Goal: Transaction & Acquisition: Purchase product/service

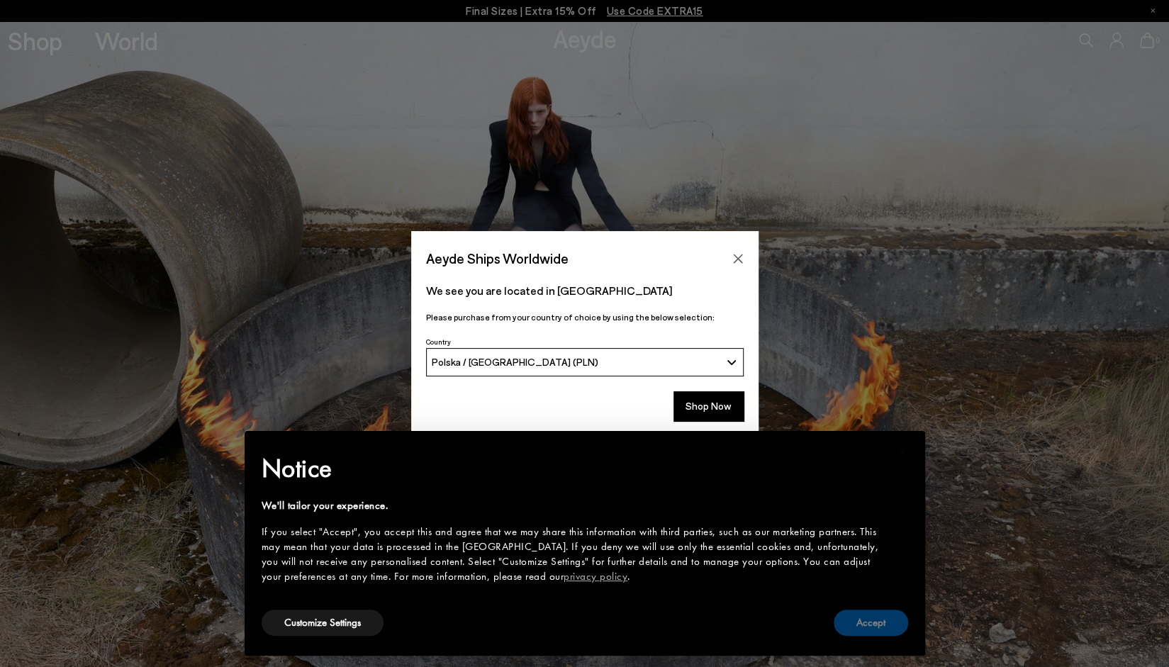
click at [880, 630] on button "Accept" at bounding box center [871, 623] width 74 height 26
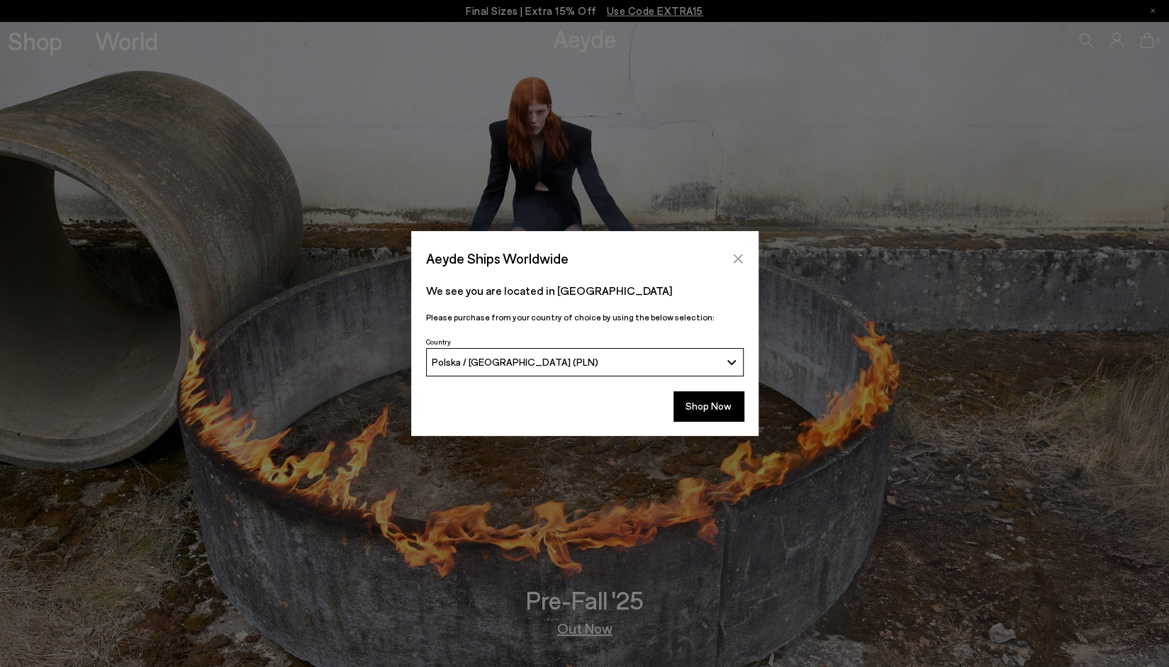
click at [736, 253] on icon "Close" at bounding box center [737, 258] width 11 height 11
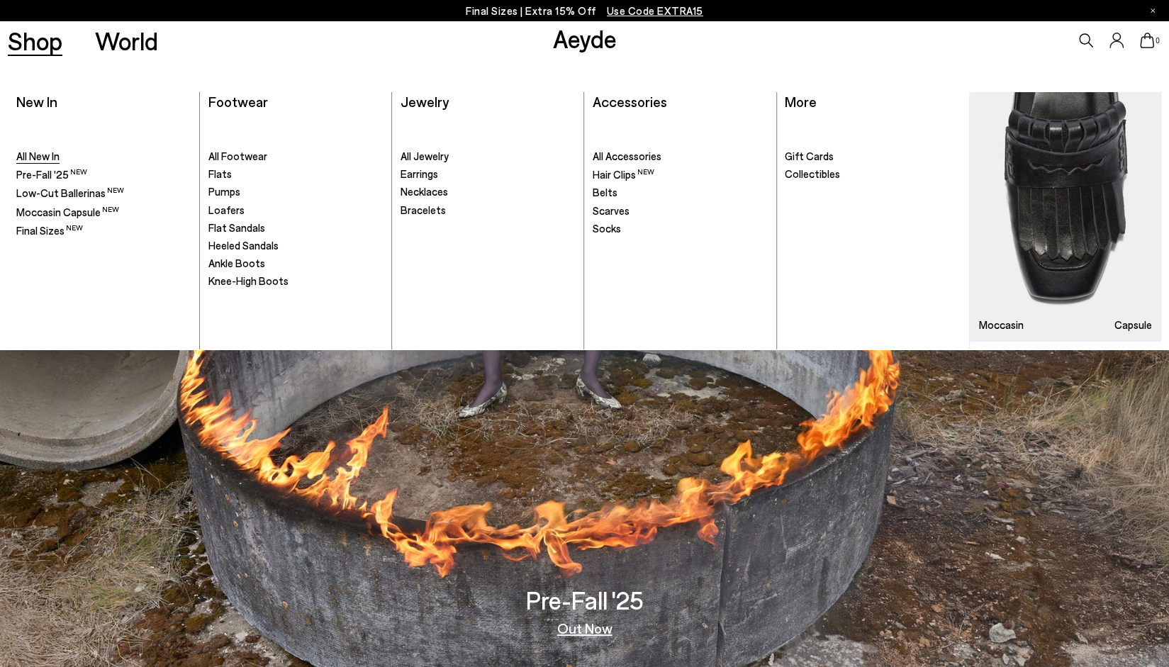
click at [42, 157] on span "All New In" at bounding box center [37, 156] width 43 height 13
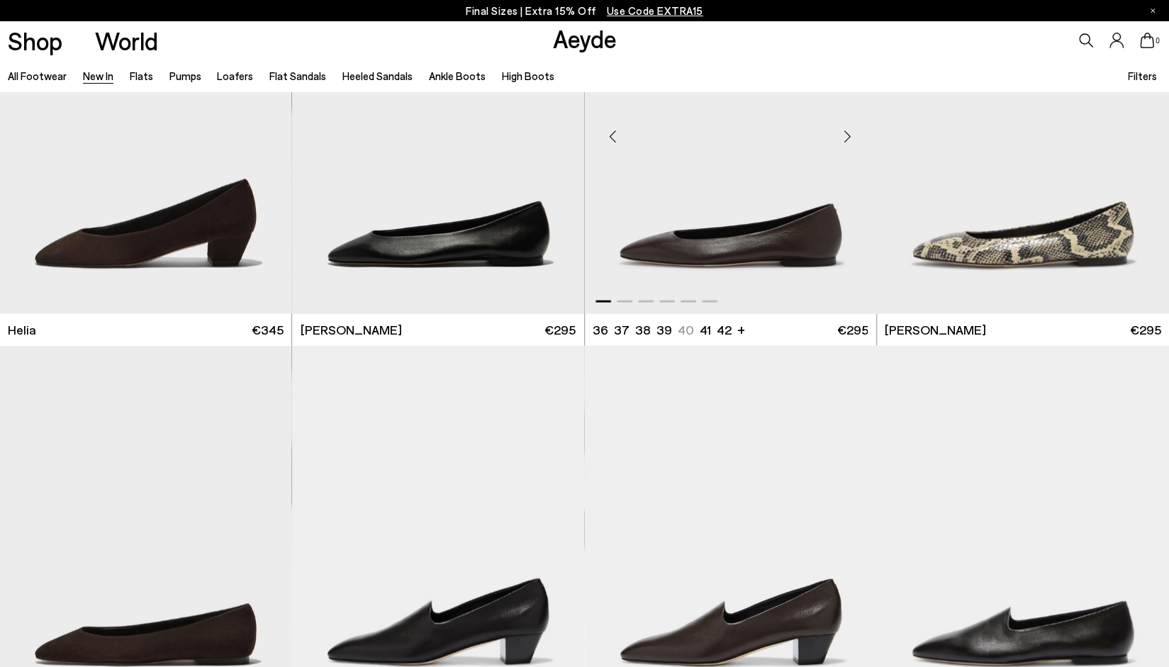
scroll to position [1994, 0]
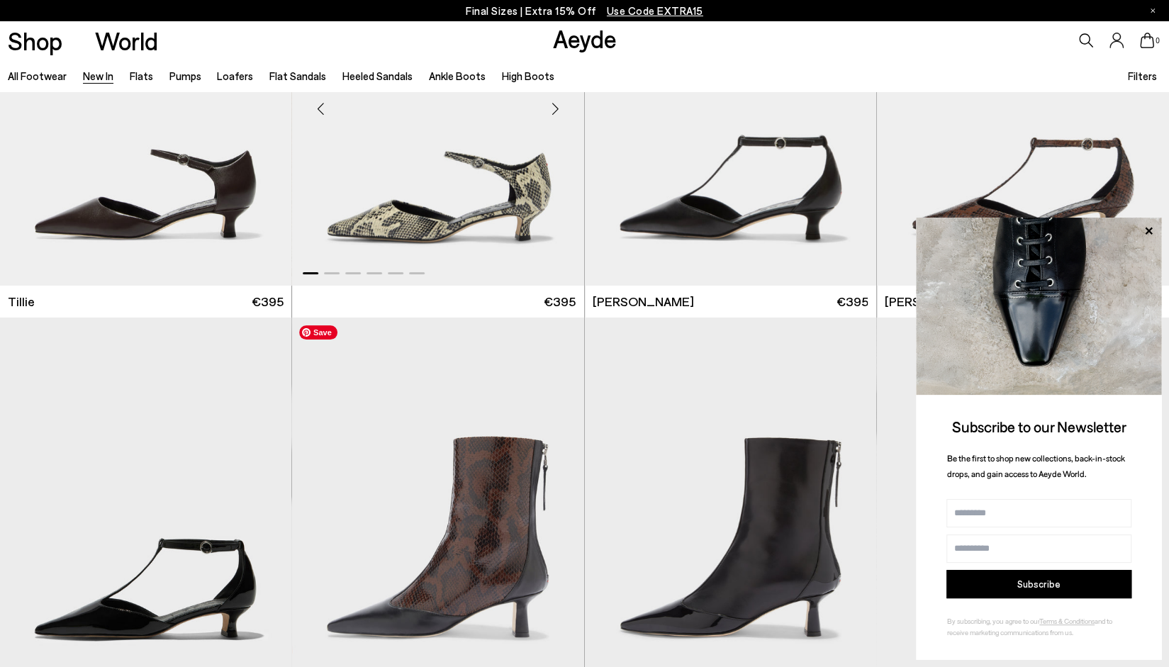
scroll to position [3608, 0]
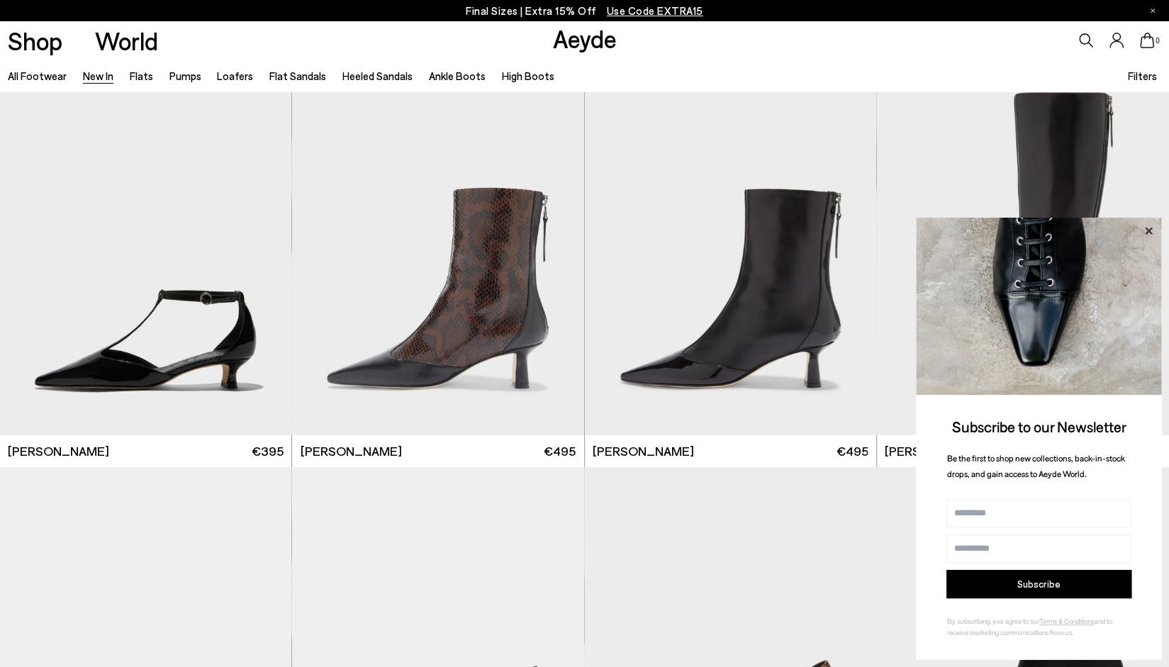
click at [1149, 230] on icon at bounding box center [1148, 230] width 7 height 7
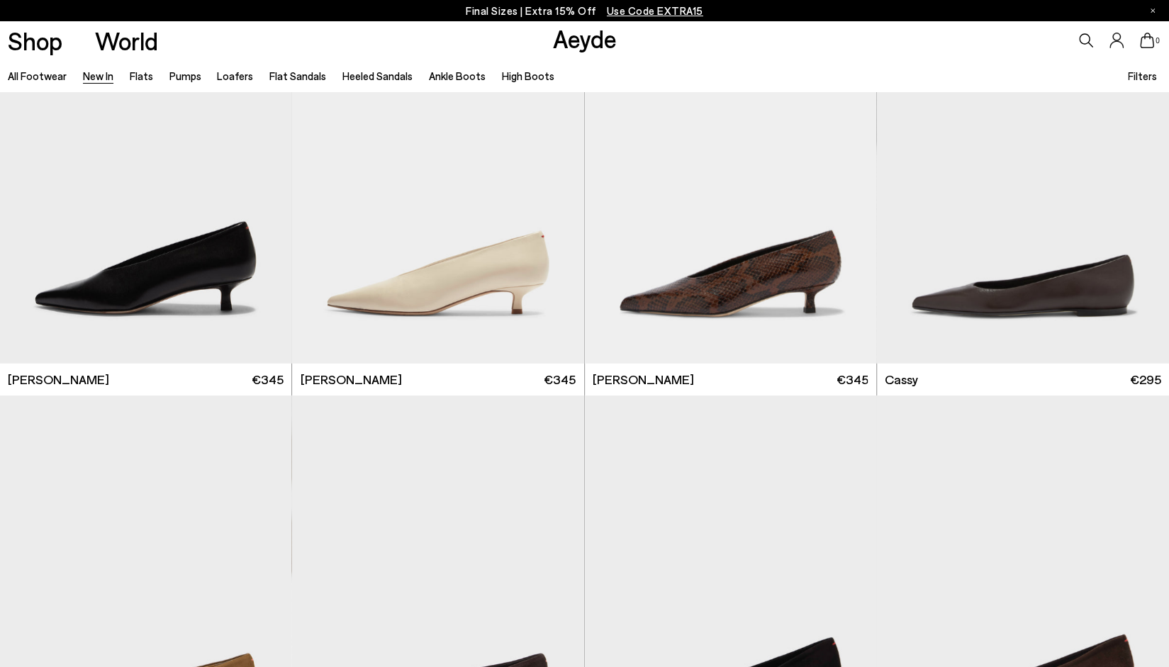
scroll to position [6069, 0]
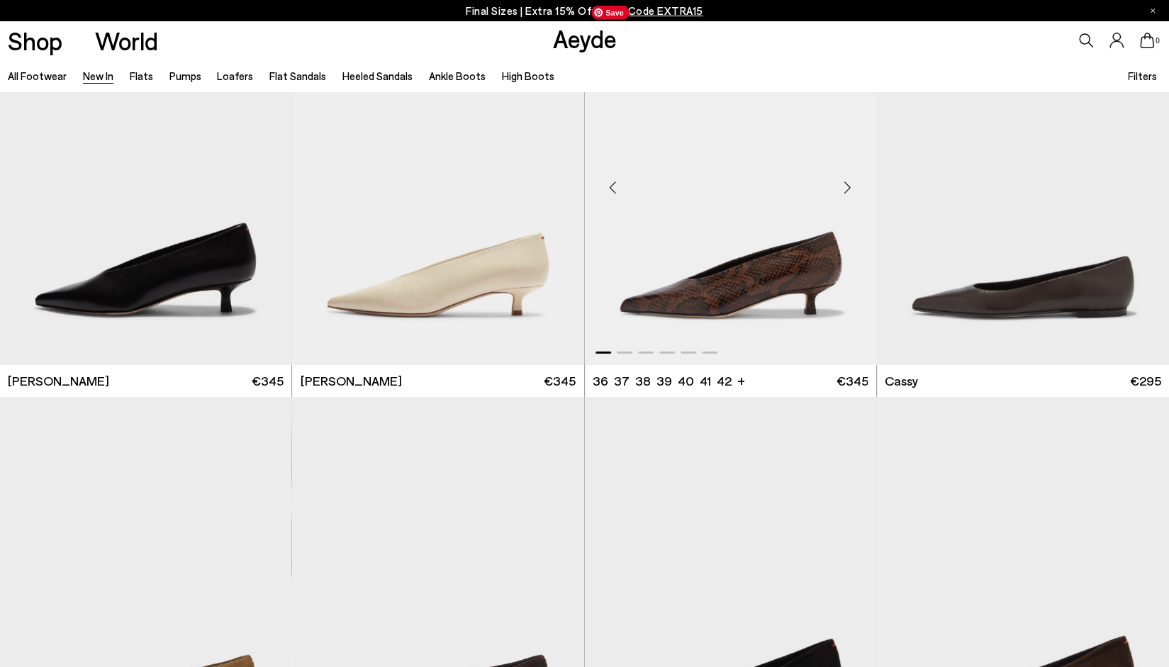
click at [774, 293] on img "1 / 6" at bounding box center [731, 182] width 292 height 367
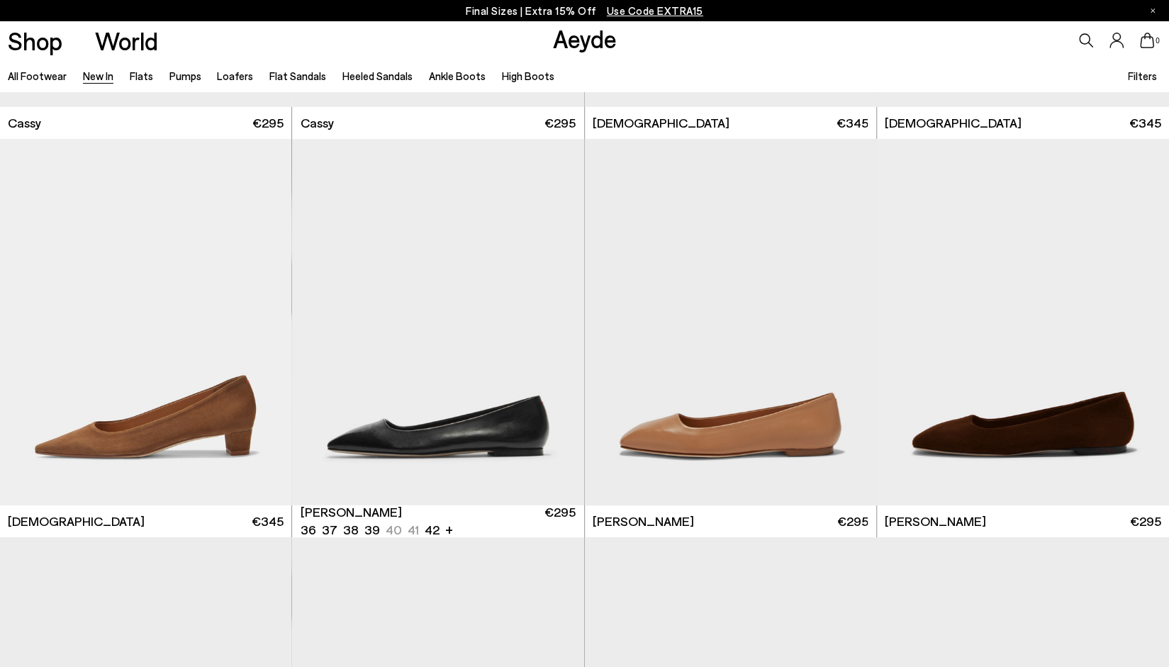
scroll to position [7328, 0]
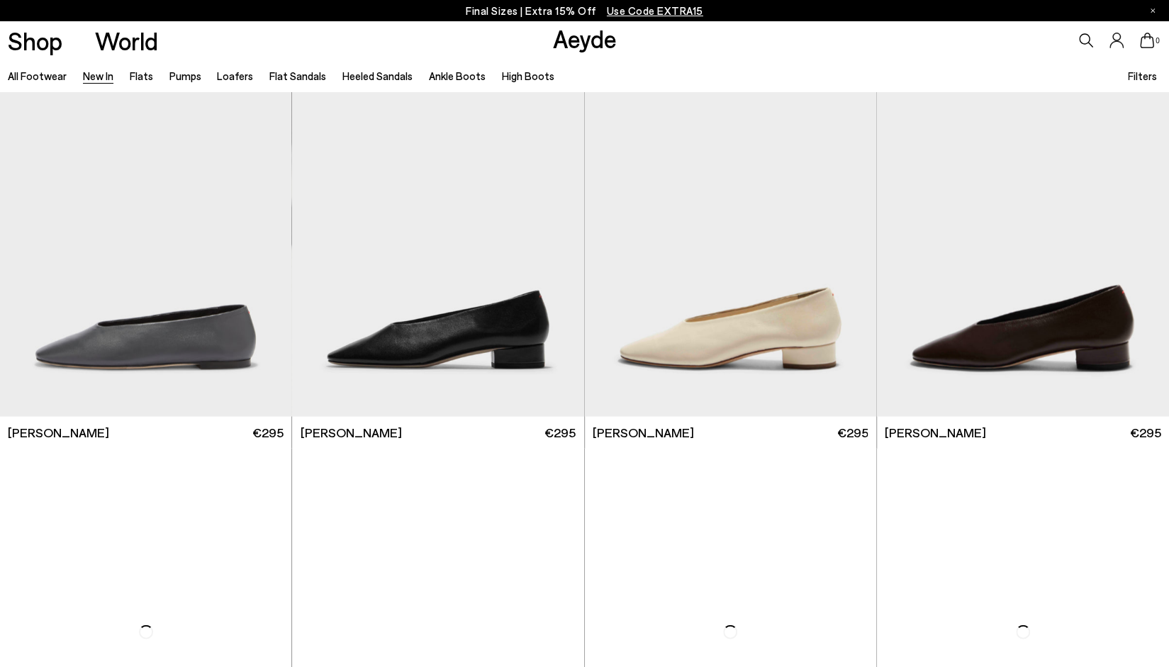
scroll to position [9202, 0]
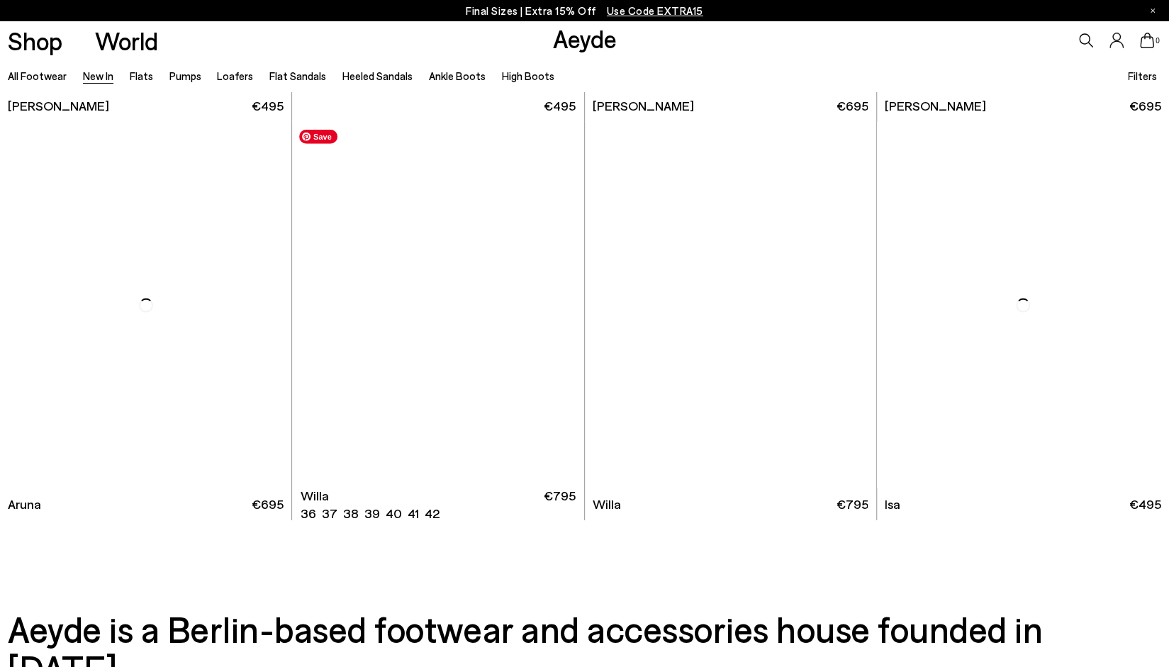
scroll to position [13120, 0]
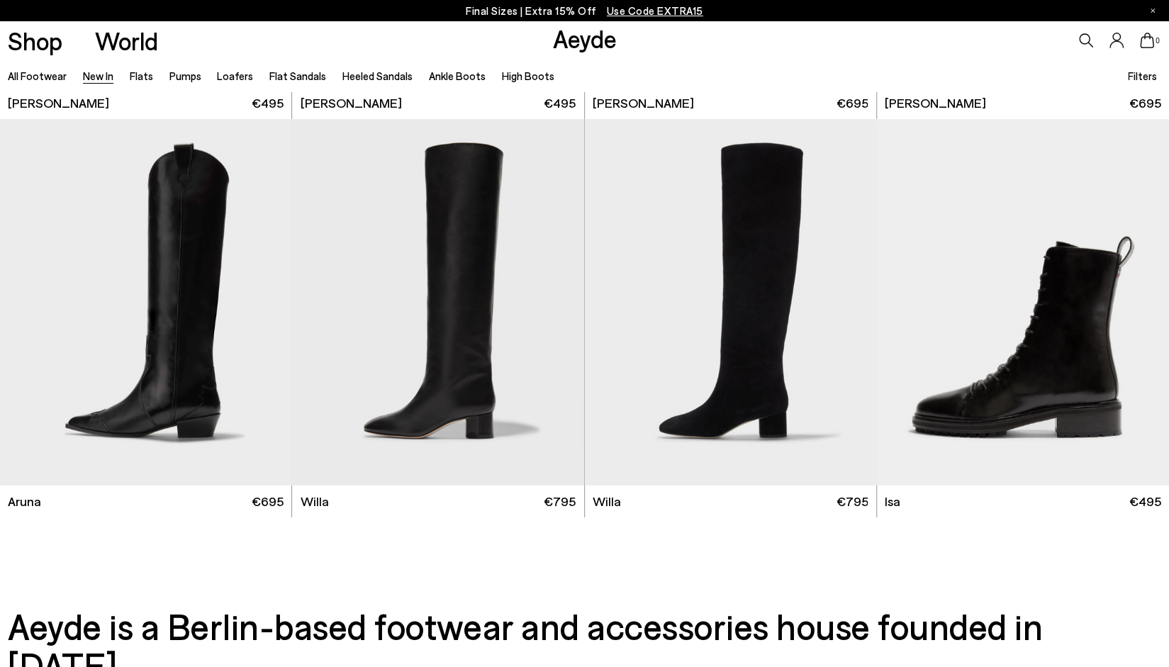
click at [1088, 43] on icon at bounding box center [1086, 40] width 14 height 14
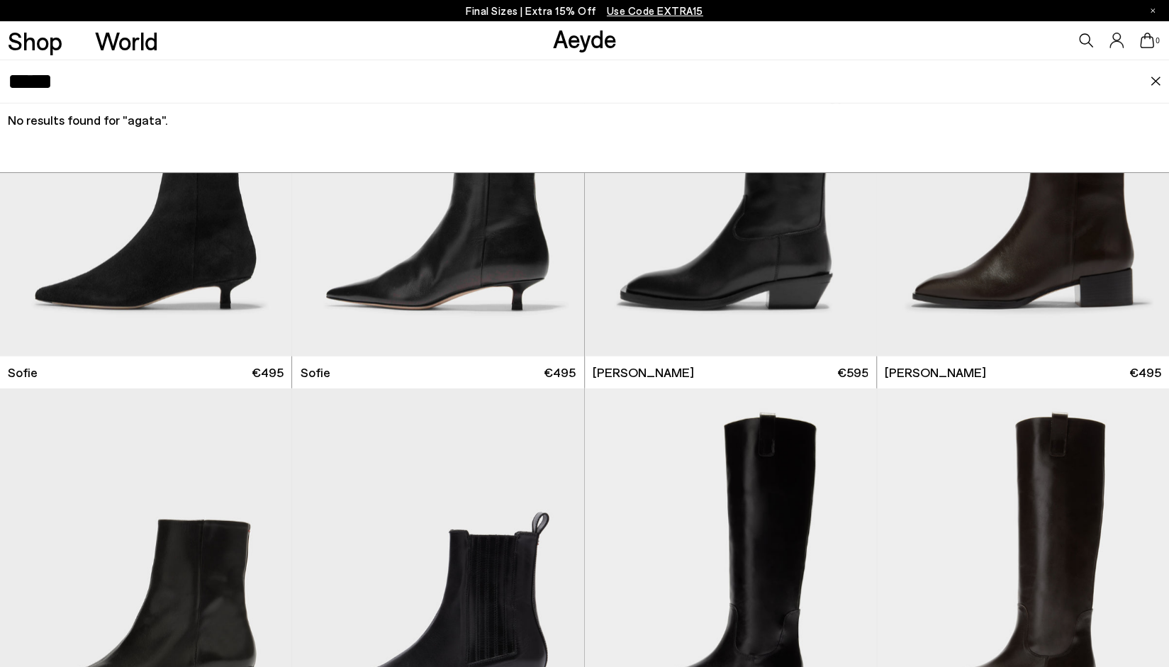
scroll to position [12213, 0]
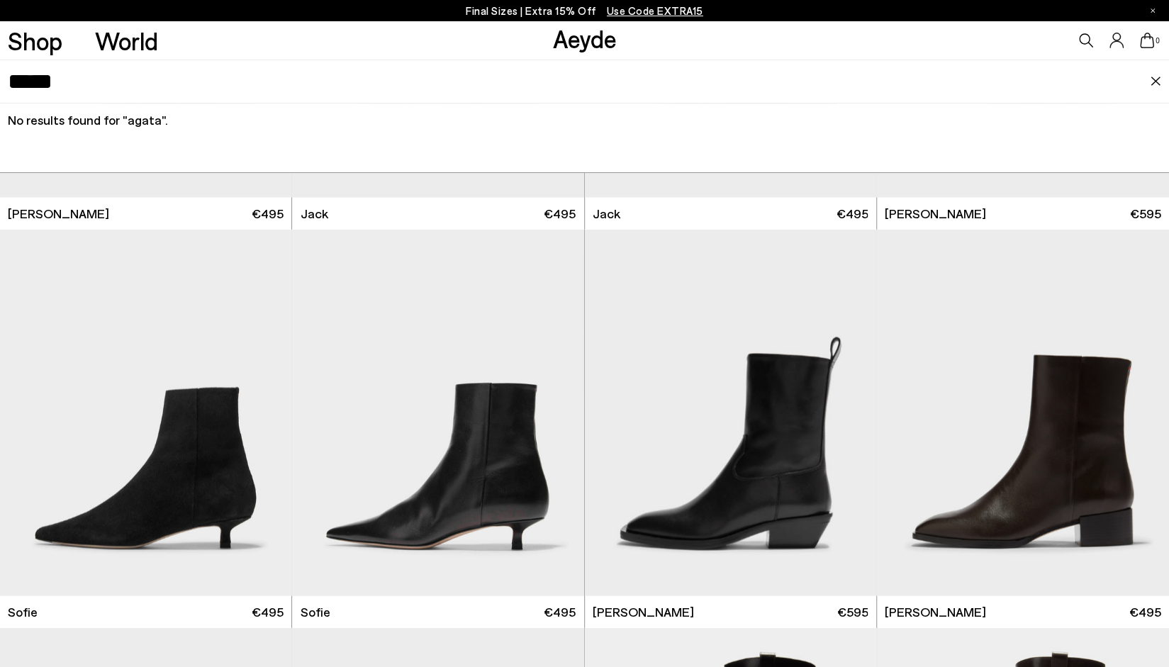
type input "*****"
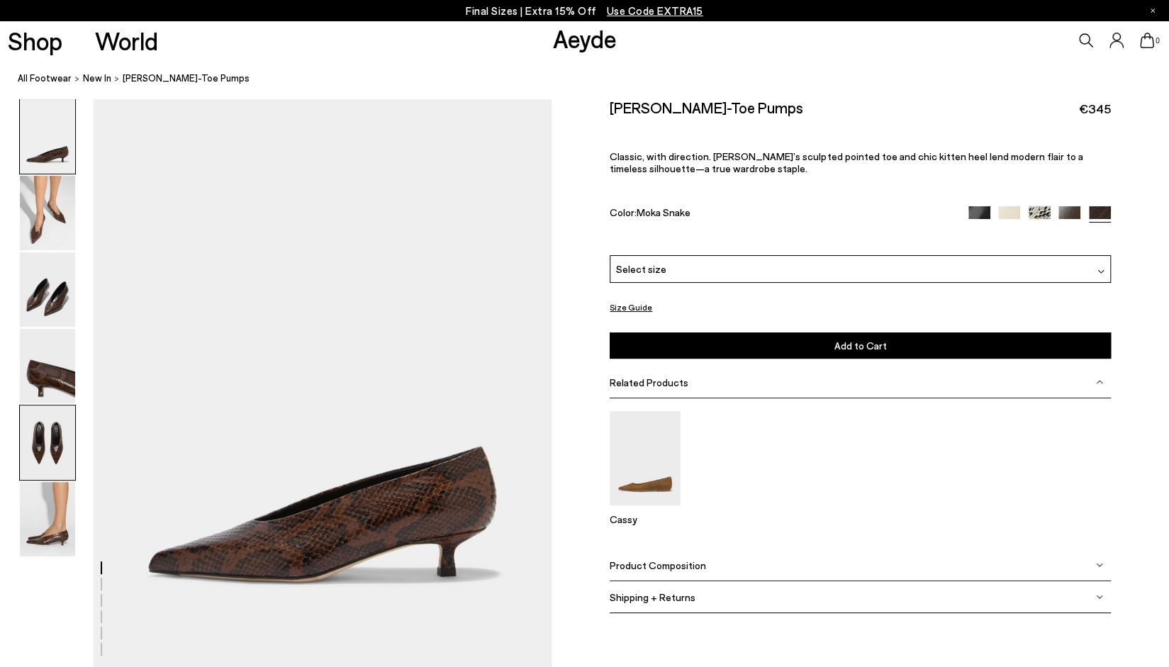
click at [44, 458] on img at bounding box center [47, 443] width 55 height 74
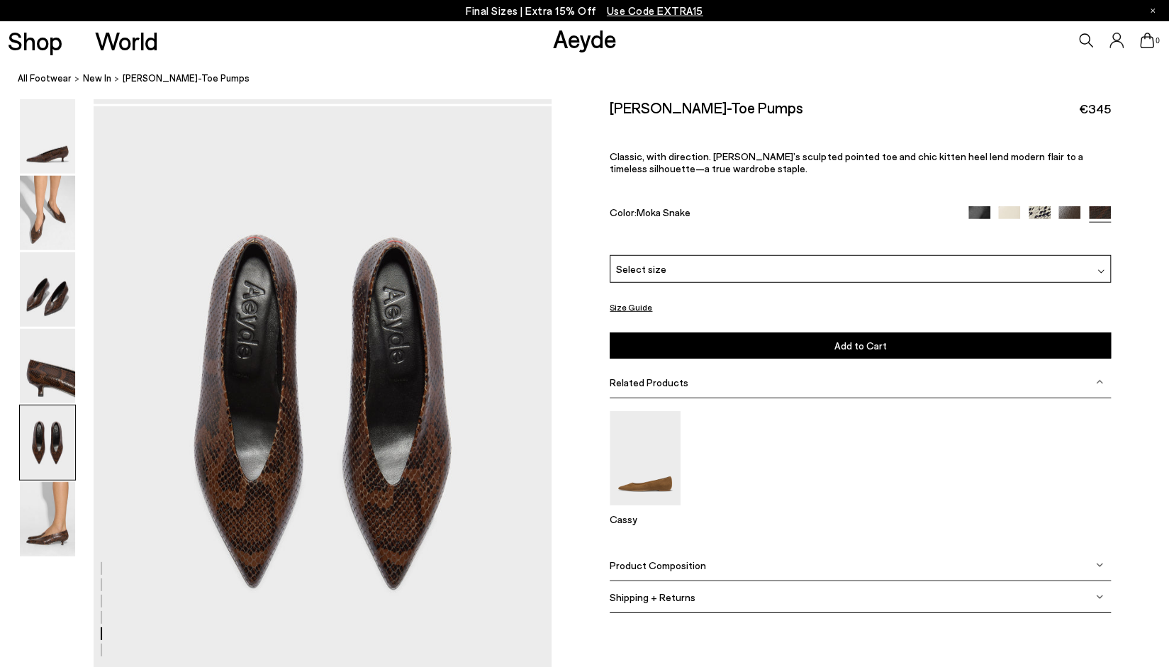
scroll to position [2410, 0]
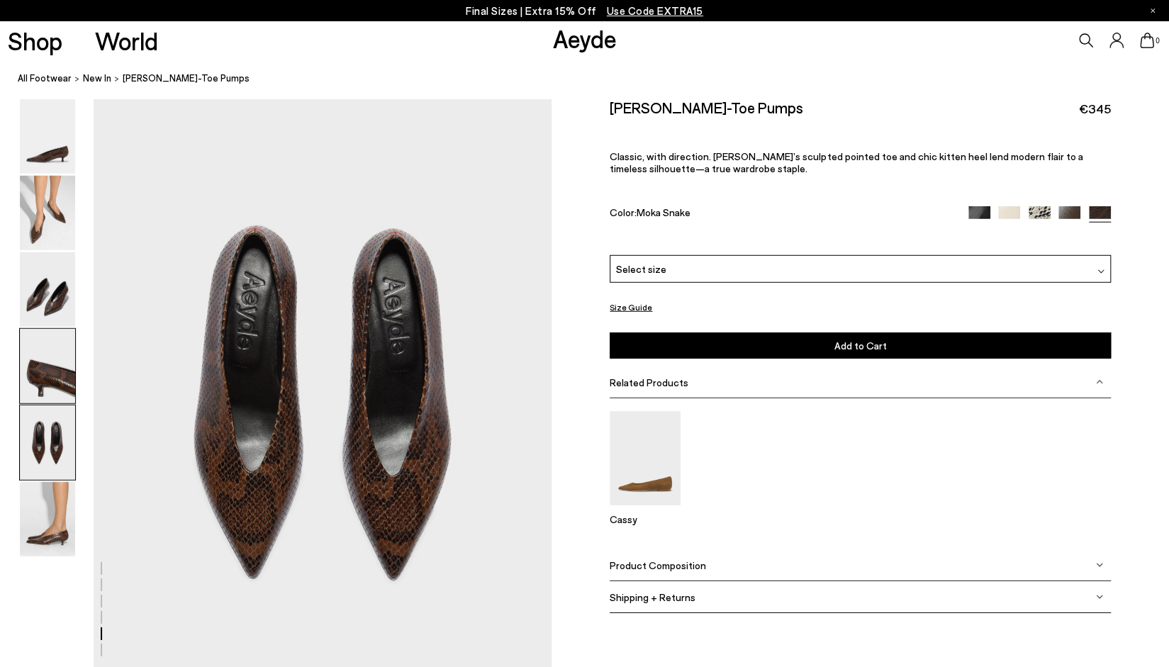
click at [54, 371] on img at bounding box center [47, 366] width 55 height 74
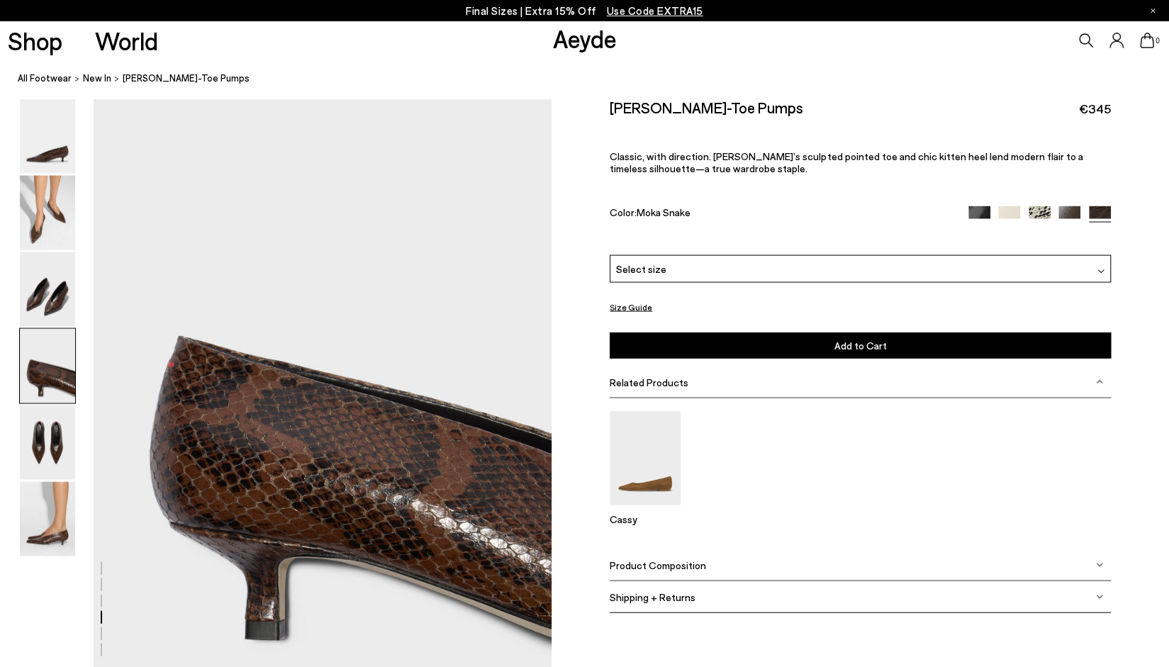
scroll to position [1797, 0]
